Goal: Task Accomplishment & Management: Manage account settings

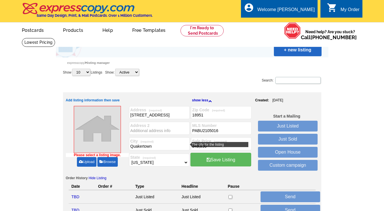
select select "39"
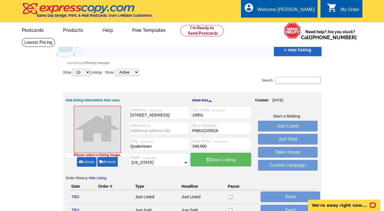
click at [87, 161] on link "Upload" at bounding box center [87, 162] width 20 height 10
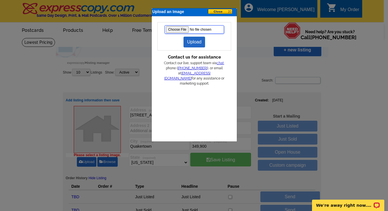
click at [178, 27] on input "file" at bounding box center [194, 29] width 60 height 9
type input "C:\fakepath\1-web-or-mls-DSC04997.JPG"
click at [223, 11] on button at bounding box center [222, 12] width 28 height 6
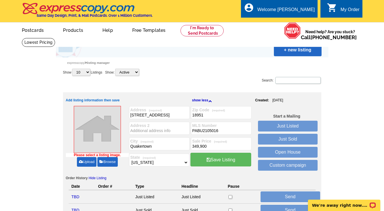
click at [225, 160] on link "Save Listing" at bounding box center [220, 159] width 61 height 14
click at [308, 10] on div "Welcome [PERSON_NAME]" at bounding box center [285, 11] width 57 height 8
click at [308, 20] on link "My Account" at bounding box center [300, 21] width 24 height 5
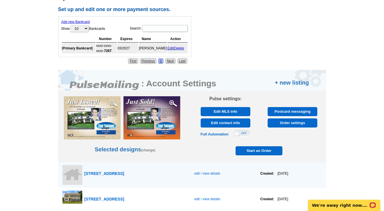
scroll to position [253, 0]
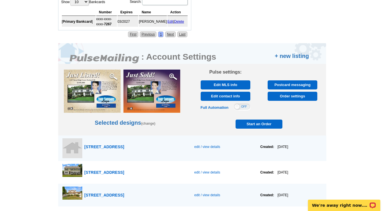
click at [197, 146] on span "edit / view details" at bounding box center [207, 147] width 26 height 4
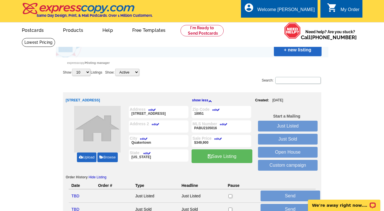
click at [93, 158] on link "Upload" at bounding box center [87, 157] width 20 height 10
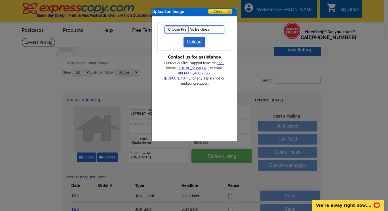
click at [178, 29] on input "file" at bounding box center [194, 29] width 60 height 9
type input "C:\fakepath\1-web-or-mls-DSC04997.JPG"
click at [195, 42] on link "Upload" at bounding box center [194, 42] width 22 height 11
